Goal: Task Accomplishment & Management: Complete application form

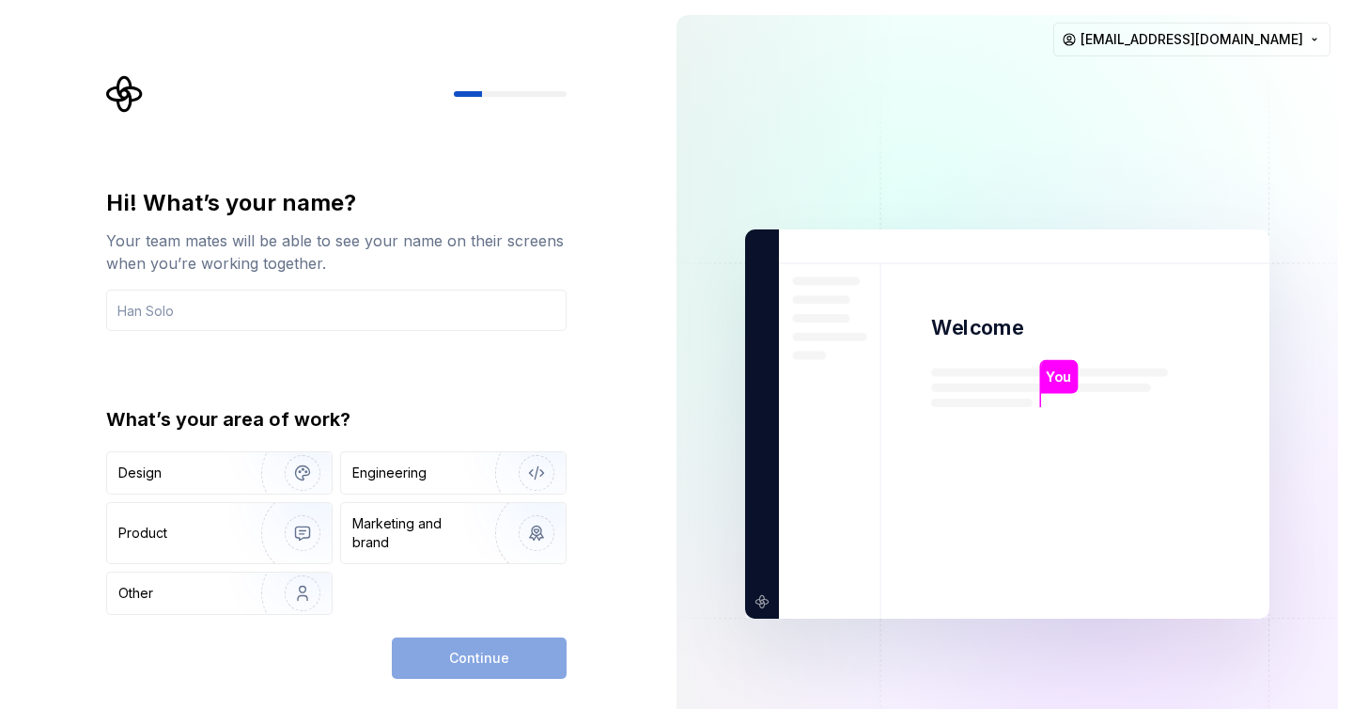
click at [631, 190] on div "Hi! What’s your name? Your team mates will be able to see your name on their sc…" at bounding box center [331, 424] width 662 height 848
click at [643, 170] on div "Hi! What’s your name? Your team mates will be able to see your name on their sc…" at bounding box center [331, 424] width 662 height 848
